Goal: Task Accomplishment & Management: Use online tool/utility

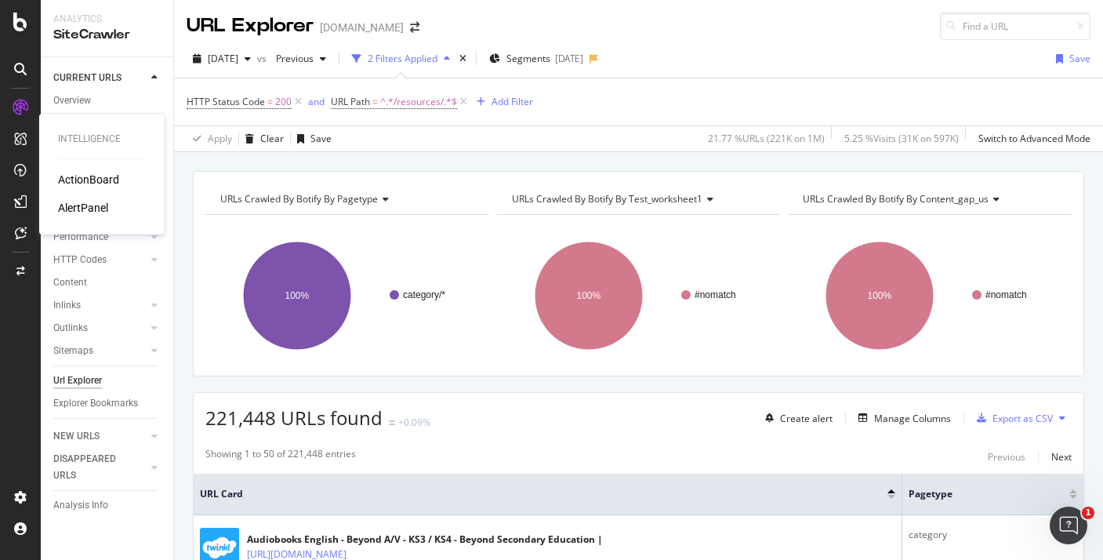
click at [100, 177] on div "ActionBoard" at bounding box center [88, 180] width 61 height 16
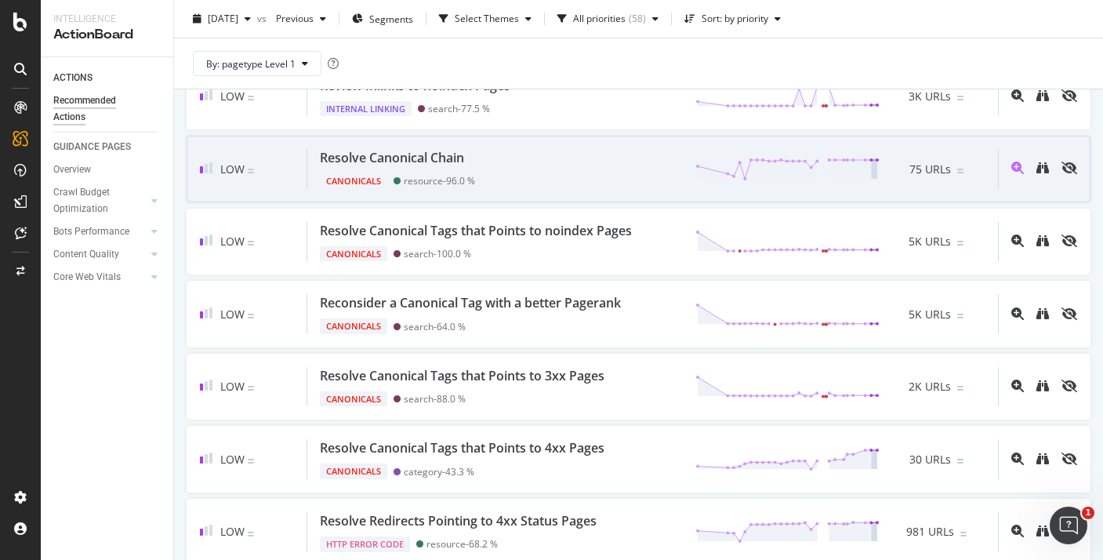
scroll to position [2624, 0]
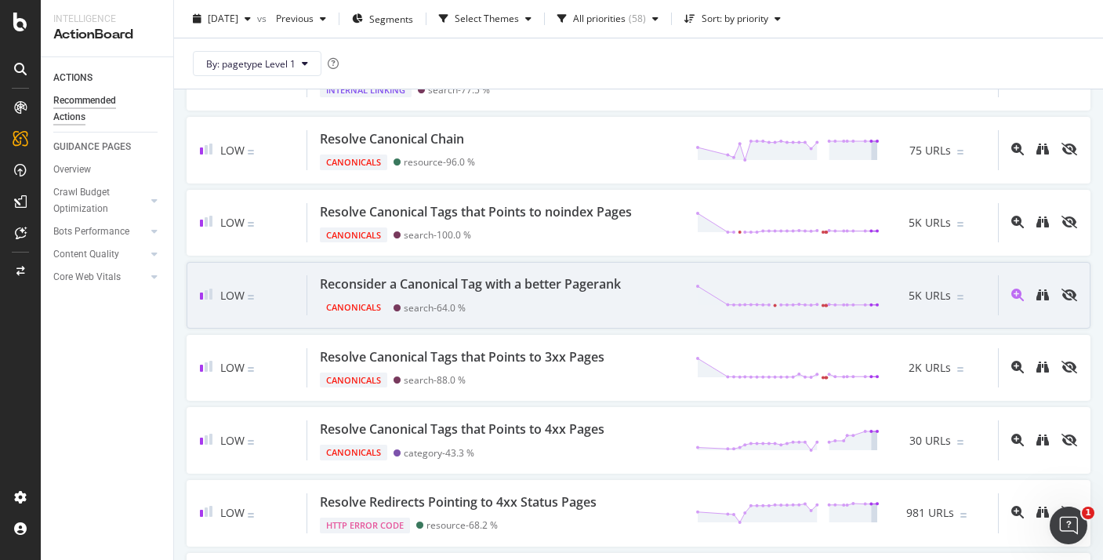
drag, startPoint x: 527, startPoint y: 336, endPoint x: 502, endPoint y: 324, distance: 27.7
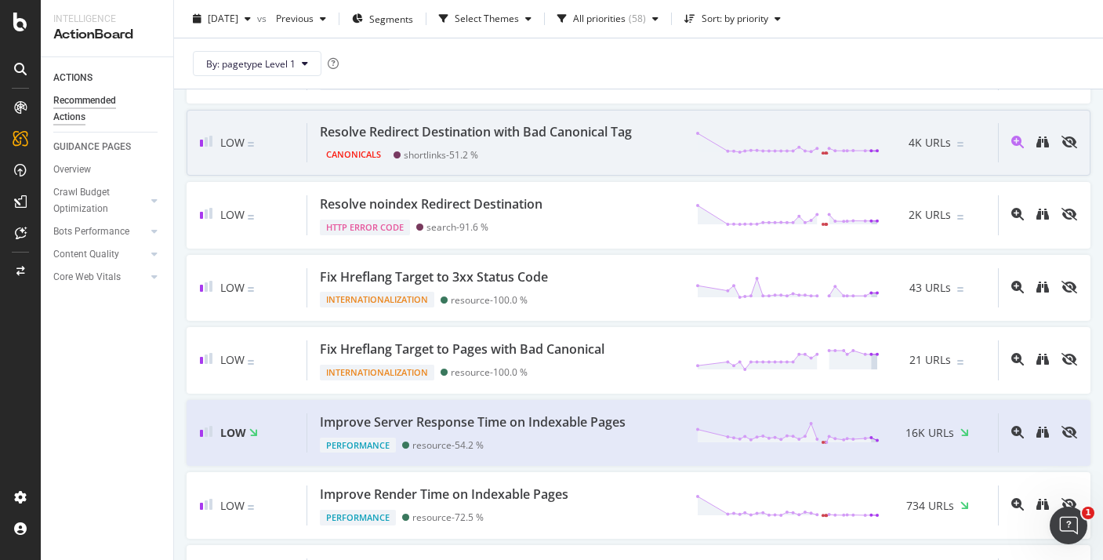
scroll to position [3177, 0]
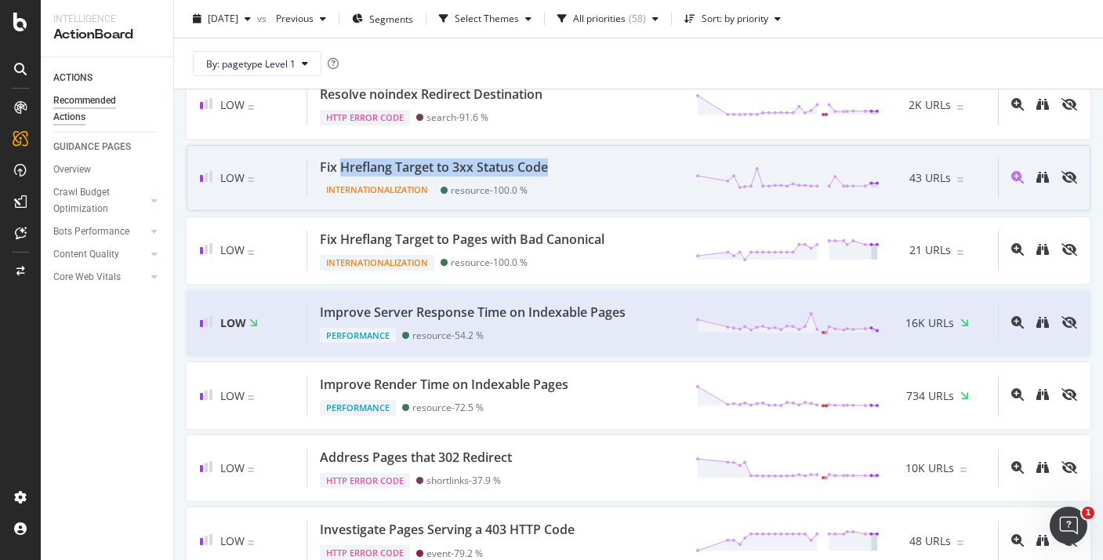
drag, startPoint x: 550, startPoint y: 205, endPoint x: 343, endPoint y: 211, distance: 207.1
click at [343, 176] on div "Fix Hreflang Target to 3xx Status Code" at bounding box center [437, 167] width 234 height 18
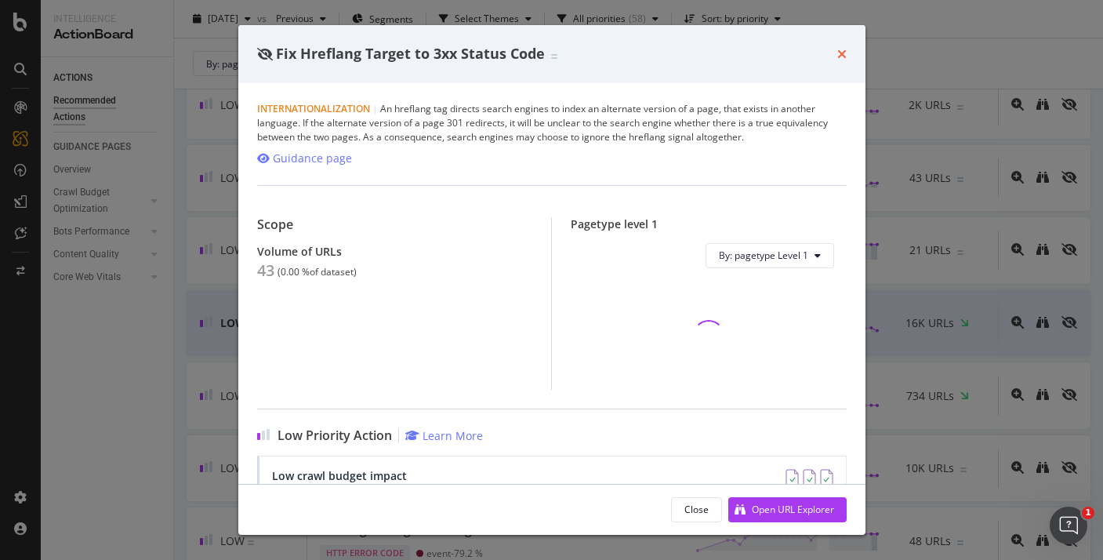
click at [841, 58] on icon "times" at bounding box center [841, 54] width 9 height 13
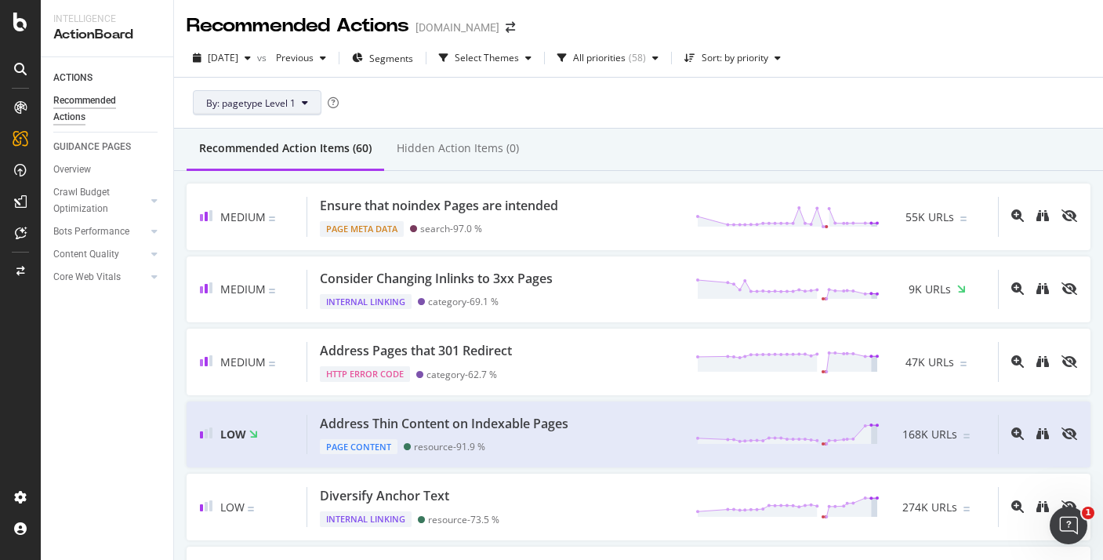
click at [313, 112] on button "By: pagetype Level 1" at bounding box center [257, 102] width 129 height 25
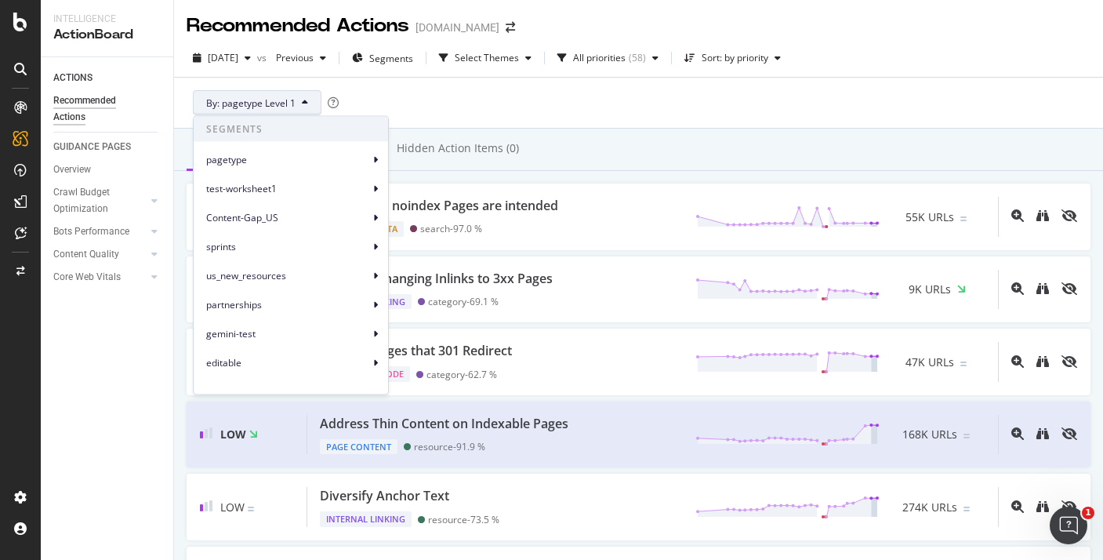
click at [312, 109] on button "By: pagetype Level 1" at bounding box center [257, 102] width 129 height 25
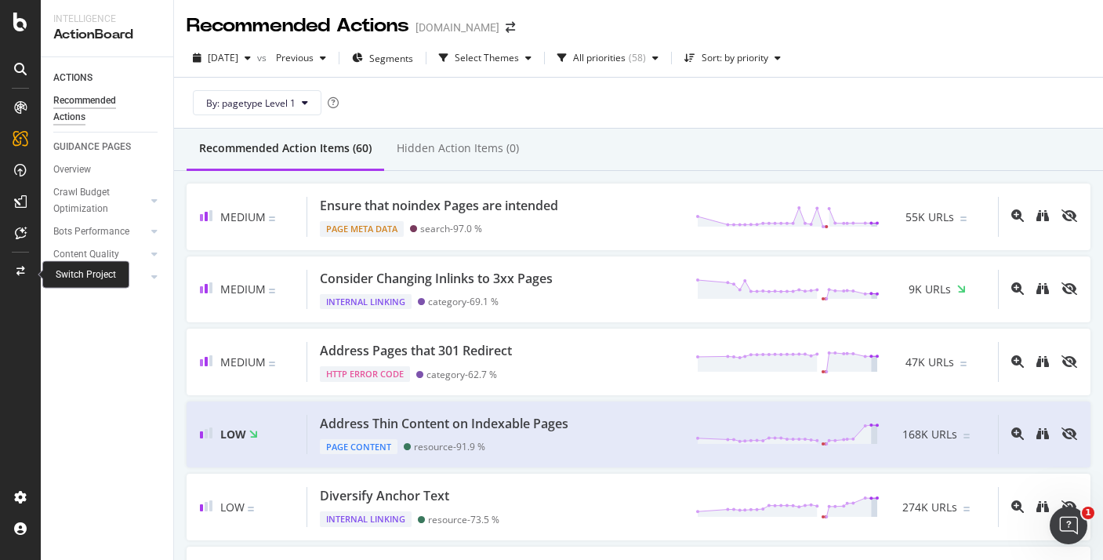
click at [16, 270] on icon at bounding box center [20, 271] width 9 height 9
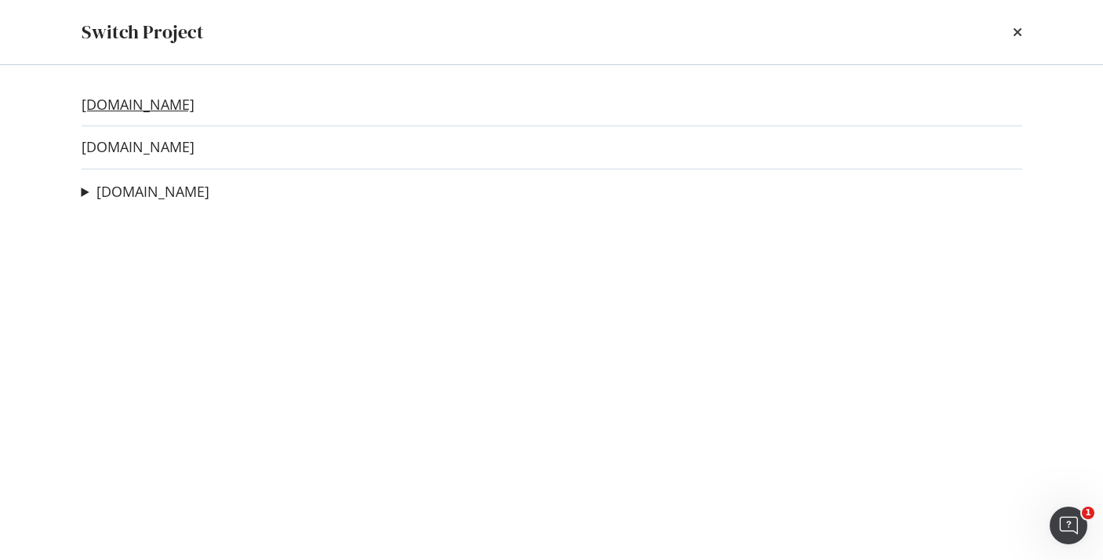
click at [155, 107] on link "[DOMAIN_NAME]" at bounding box center [138, 104] width 113 height 16
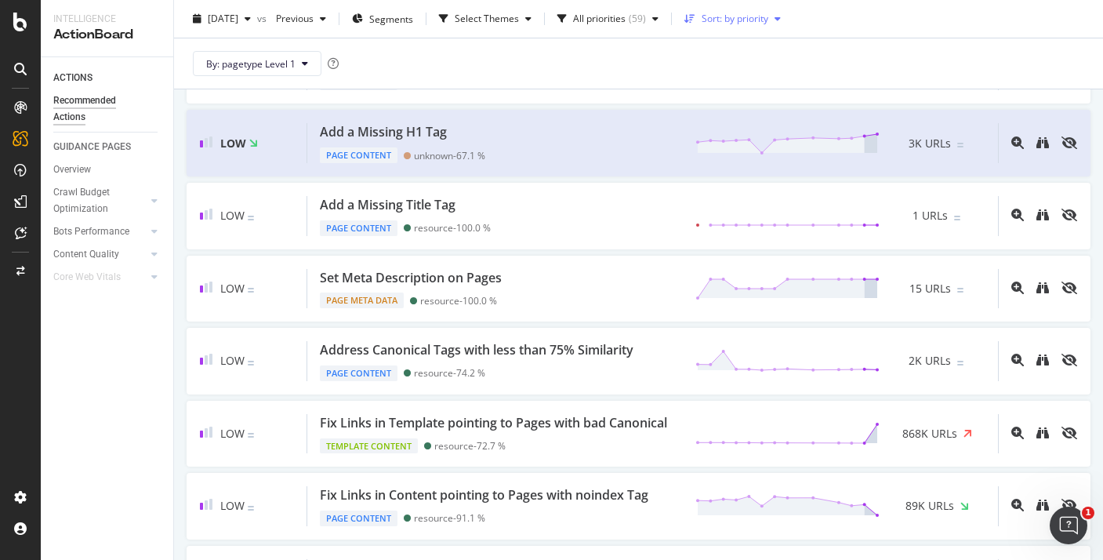
scroll to position [1164, 0]
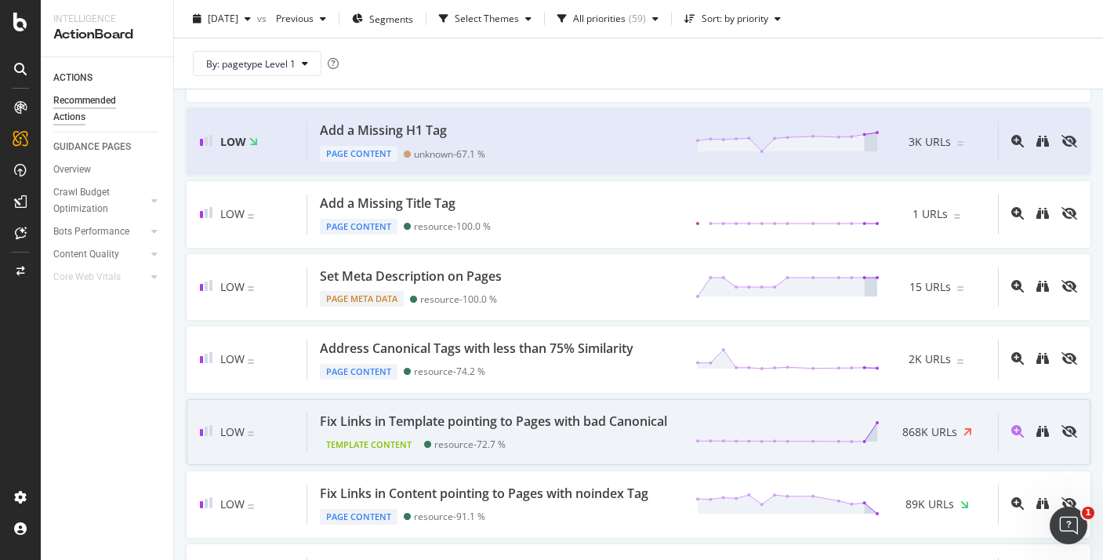
click at [481, 415] on div "Fix Links in Template pointing to Pages with bad Canonical" at bounding box center [493, 421] width 347 height 18
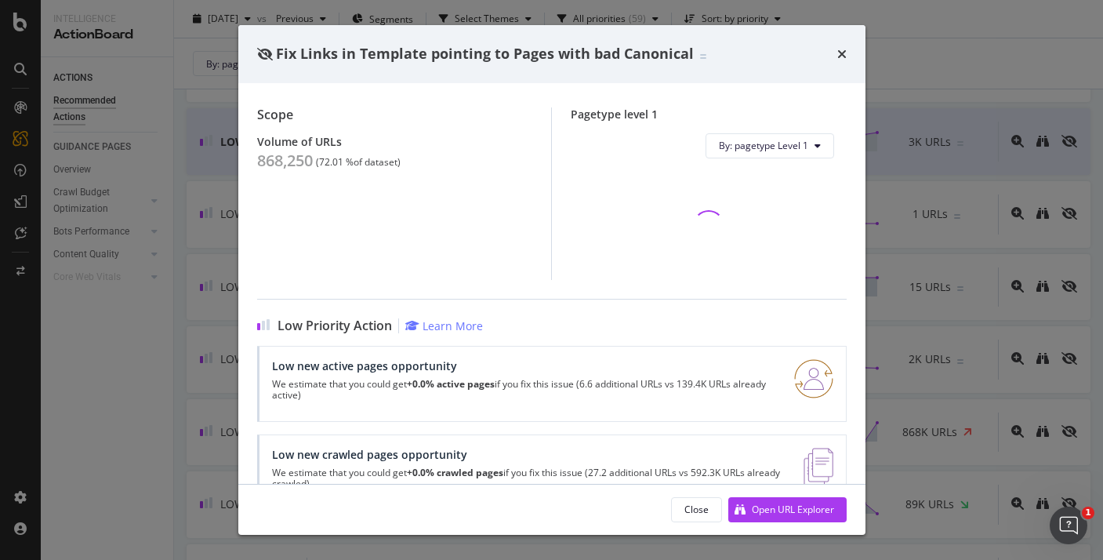
scroll to position [147, 0]
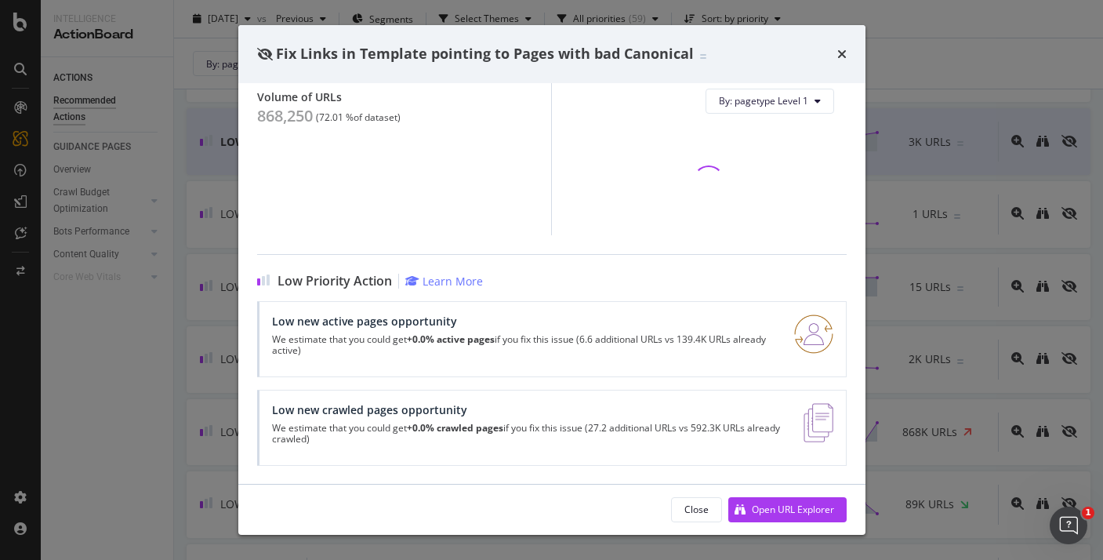
click at [756, 524] on div "Close Open URL Explorer" at bounding box center [551, 510] width 627 height 50
click at [754, 516] on div "Open URL Explorer" at bounding box center [781, 510] width 106 height 24
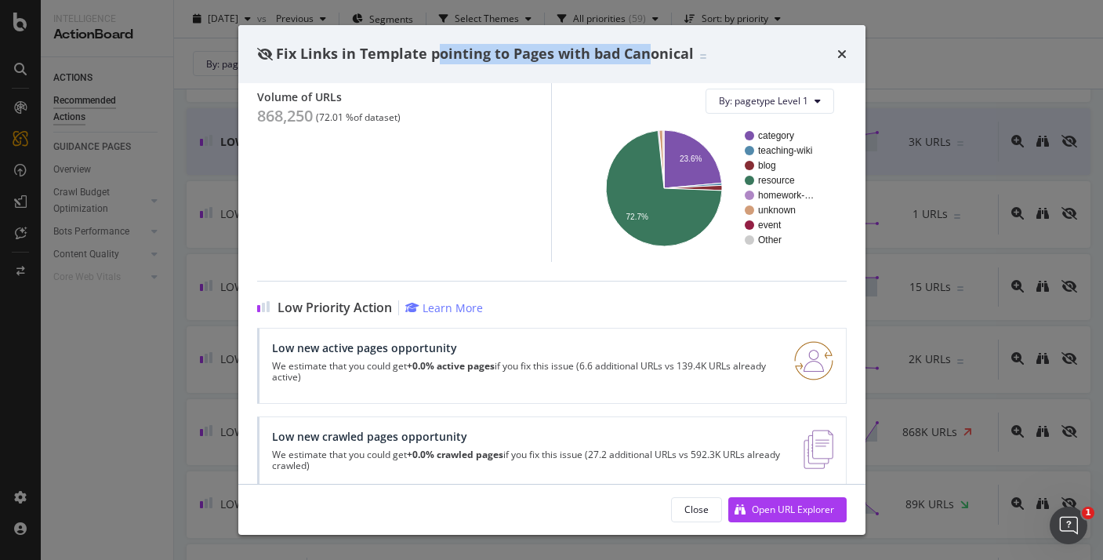
drag, startPoint x: 434, startPoint y: 53, endPoint x: 645, endPoint y: 52, distance: 210.9
click at [645, 52] on span "Fix Links in Template pointing to Pages with bad Canonical" at bounding box center [485, 53] width 418 height 19
click at [441, 49] on span "Fix Links in Template pointing to Pages with bad Canonical" at bounding box center [485, 53] width 418 height 19
drag, startPoint x: 426, startPoint y: 53, endPoint x: 687, endPoint y: 49, distance: 261.1
click at [687, 49] on span "Fix Links in Template pointing to Pages with bad Canonical" at bounding box center [485, 53] width 418 height 19
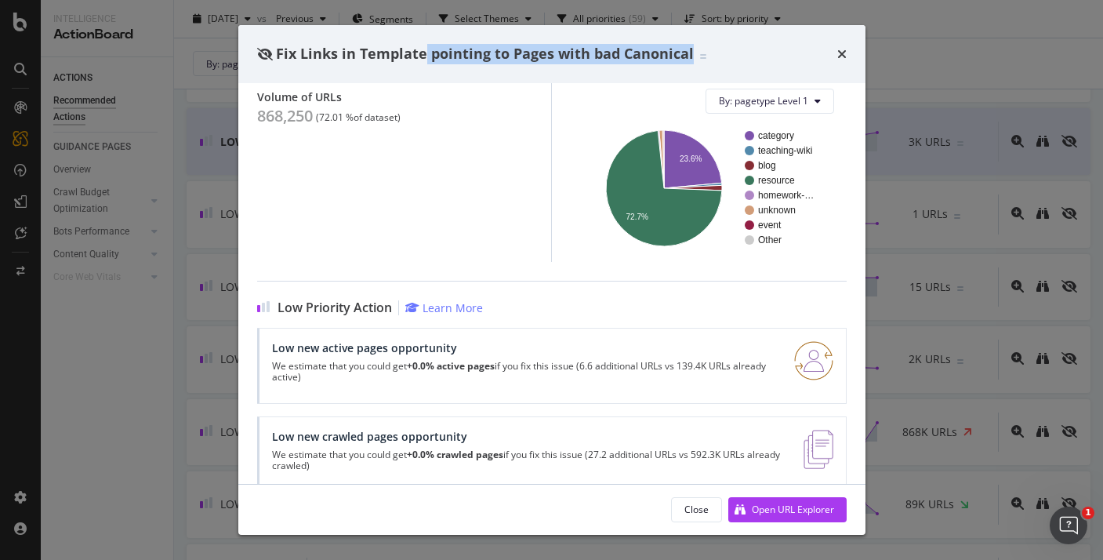
copy span "pointing to Pages with bad Canonical"
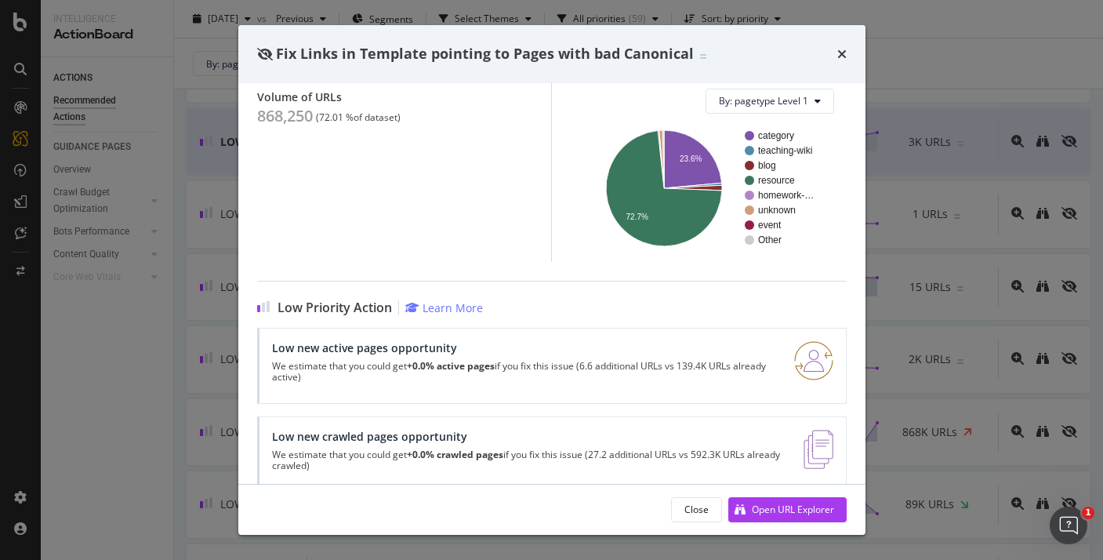
click at [929, 64] on div "Fix Links in Template pointing to Pages with bad Canonical Template Content | W…" at bounding box center [551, 280] width 1103 height 560
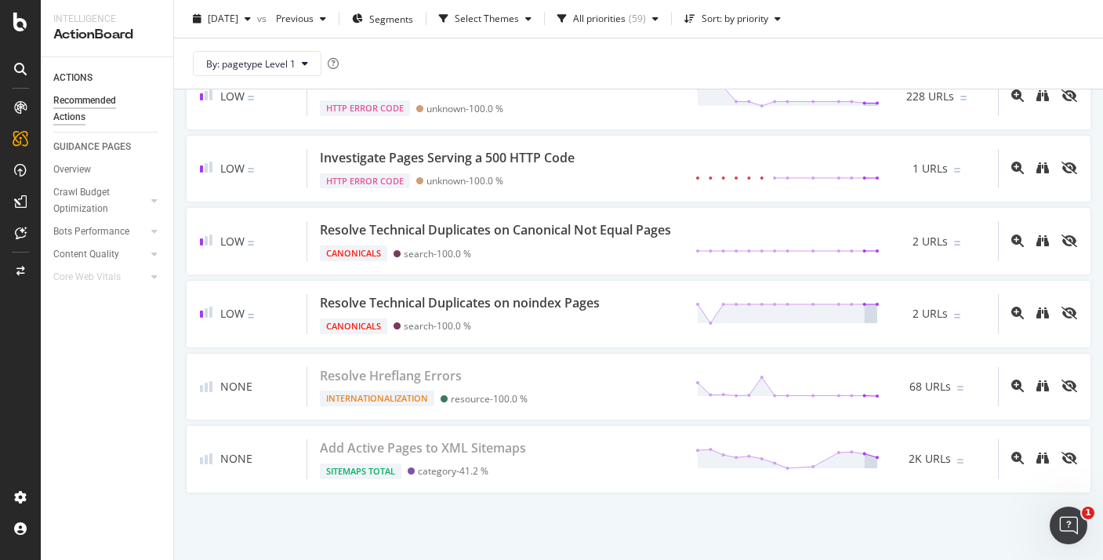
scroll to position [4185, 0]
click at [29, 267] on div at bounding box center [21, 271] width 38 height 25
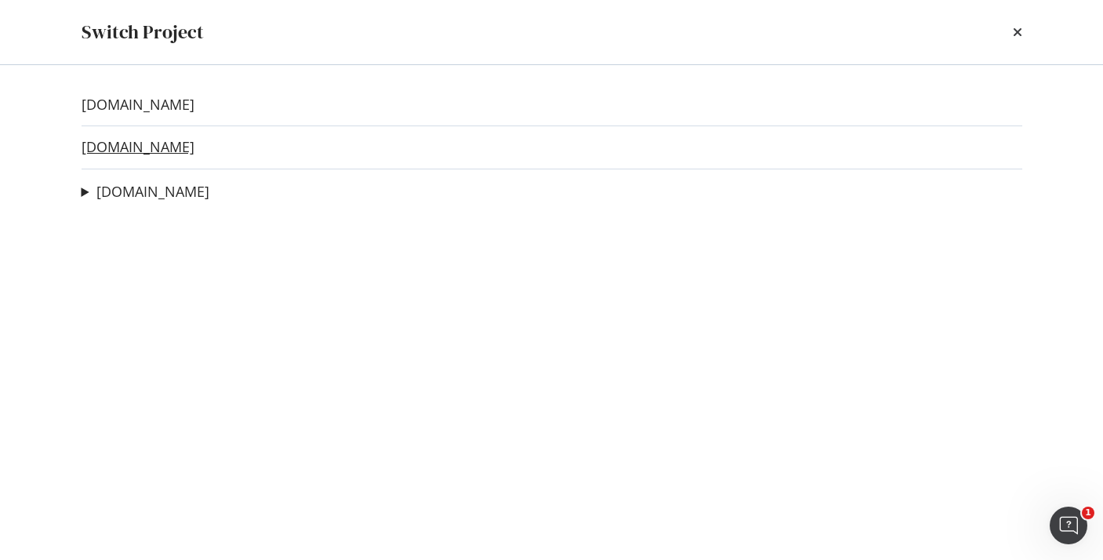
click at [143, 150] on link "[DOMAIN_NAME]" at bounding box center [138, 147] width 113 height 16
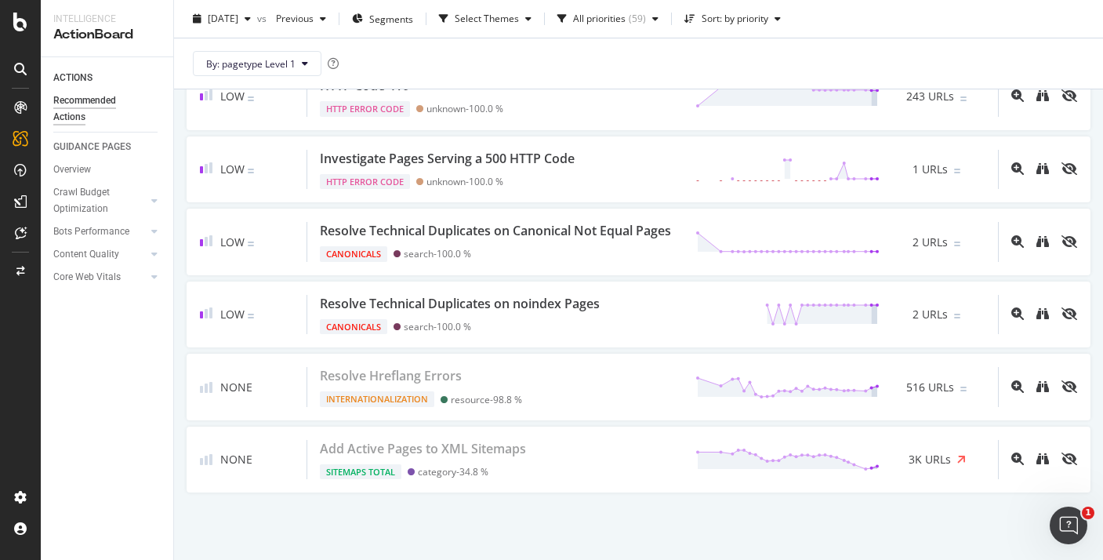
scroll to position [4184, 0]
